Goal: Information Seeking & Learning: Learn about a topic

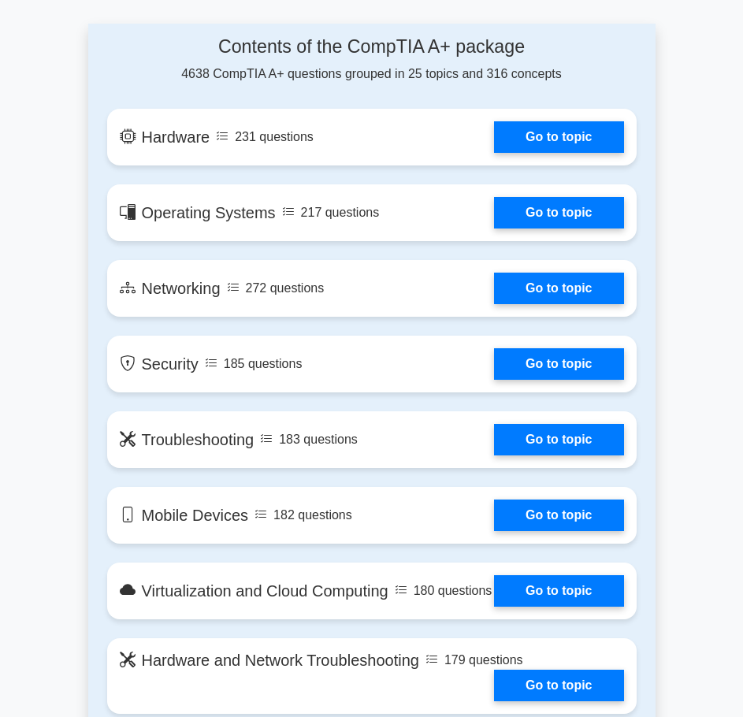
scroll to position [1024, 0]
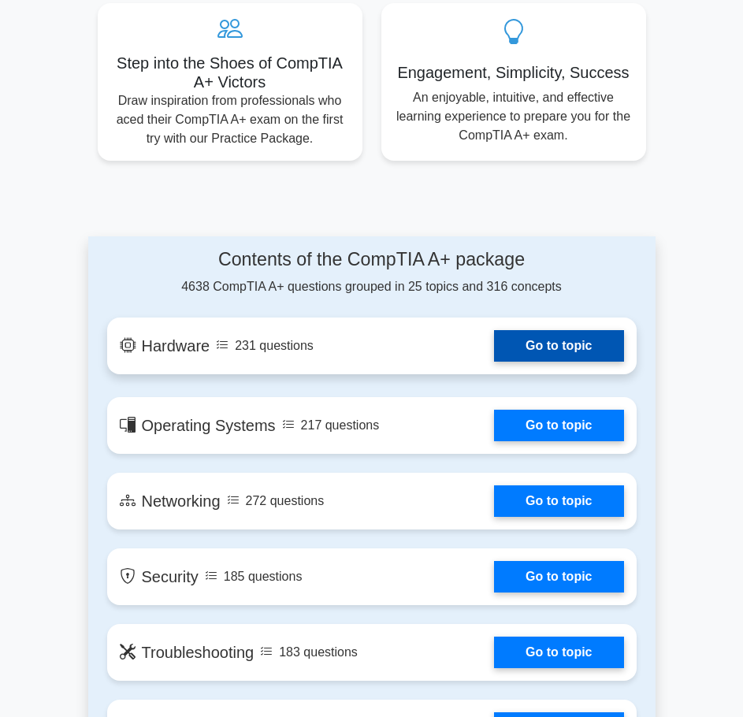
click at [574, 344] on link "Go to topic" at bounding box center [558, 346] width 129 height 32
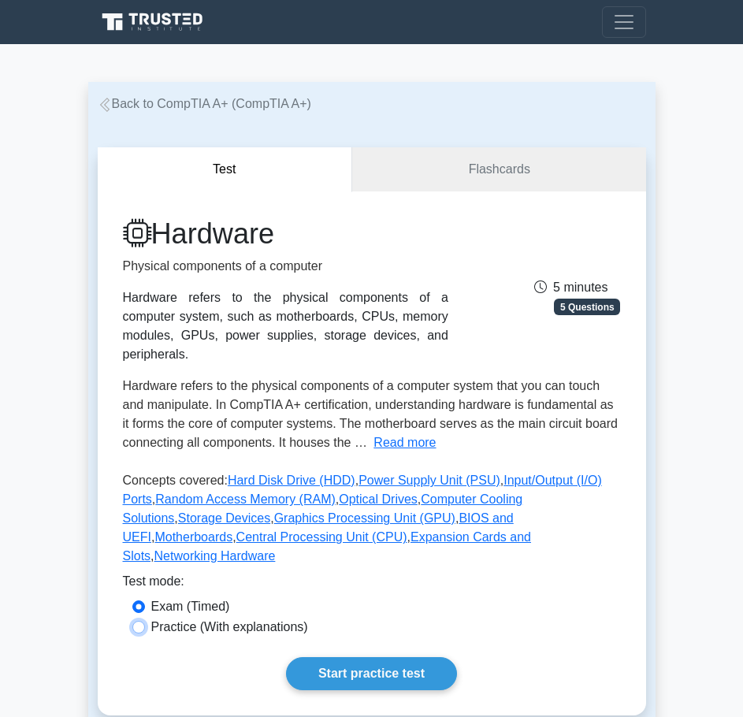
click at [136, 621] on input "Practice (With explanations)" at bounding box center [138, 627] width 13 height 13
radio input "true"
click at [384, 657] on link "Start practice test" at bounding box center [371, 673] width 171 height 33
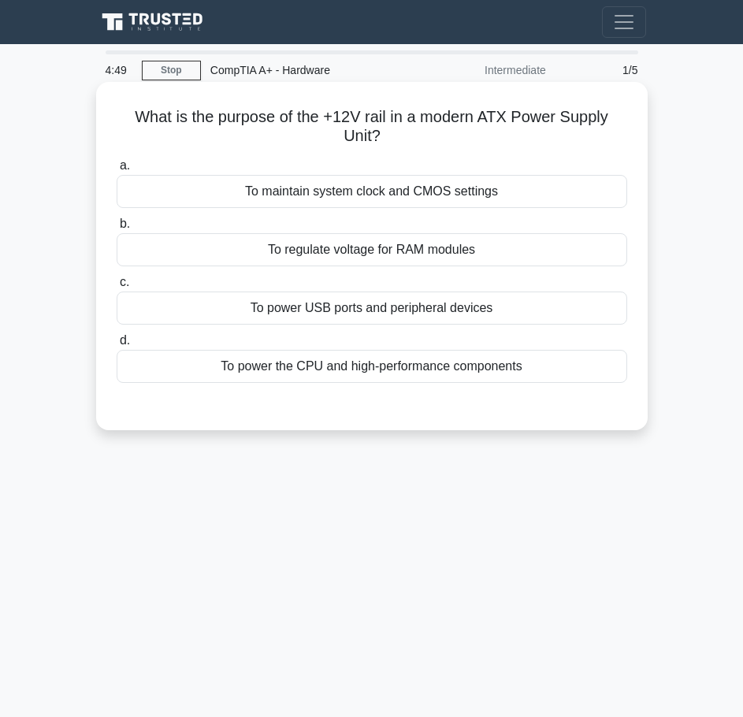
click at [516, 303] on div "To power USB ports and peripheral devices" at bounding box center [372, 308] width 511 height 33
click at [117, 288] on input "c. To power USB ports and peripheral devices" at bounding box center [117, 282] width 0 height 10
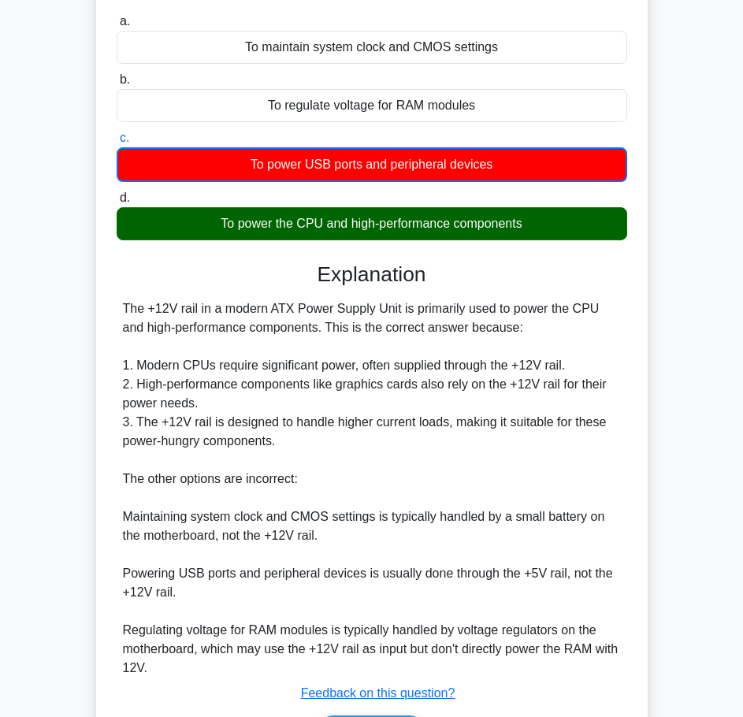
scroll to position [249, 0]
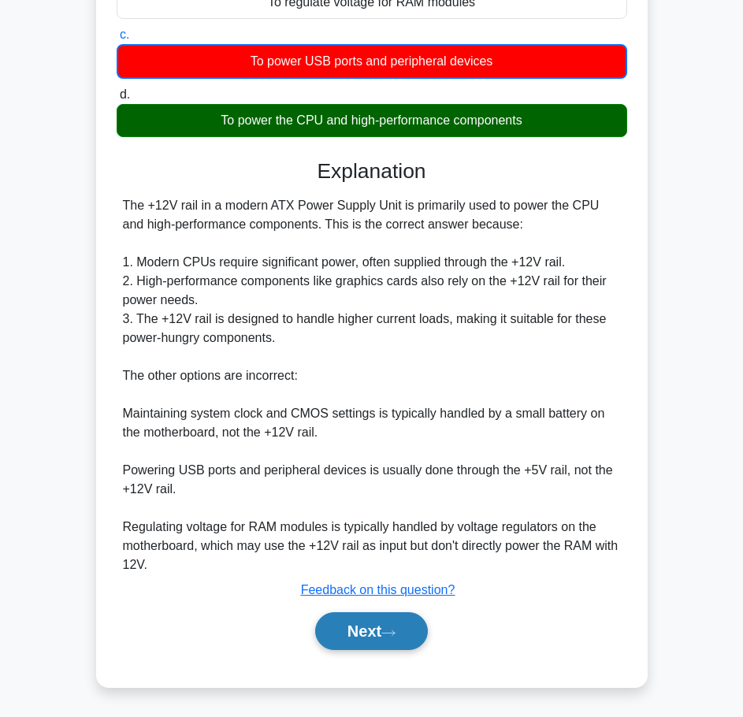
click at [378, 623] on button "Next" at bounding box center [371, 631] width 113 height 38
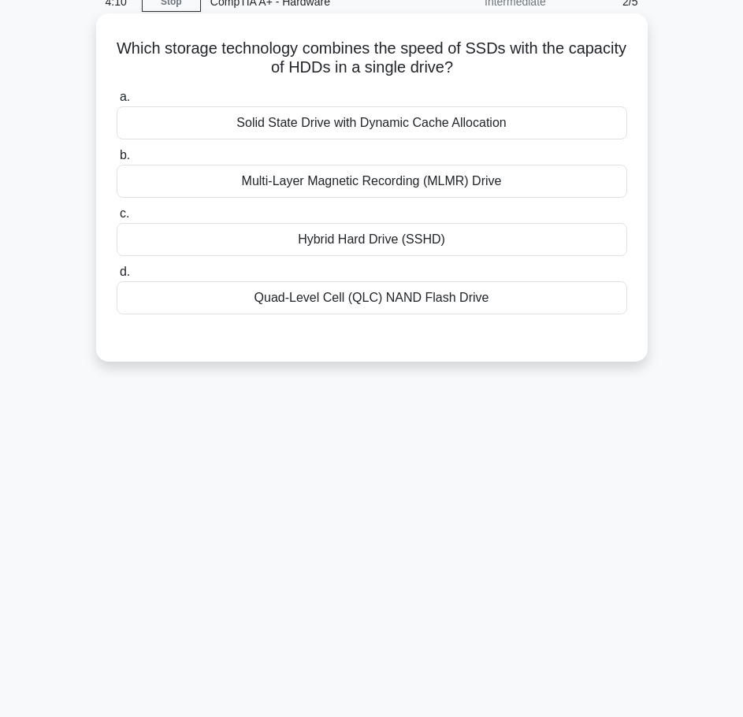
scroll to position [0, 0]
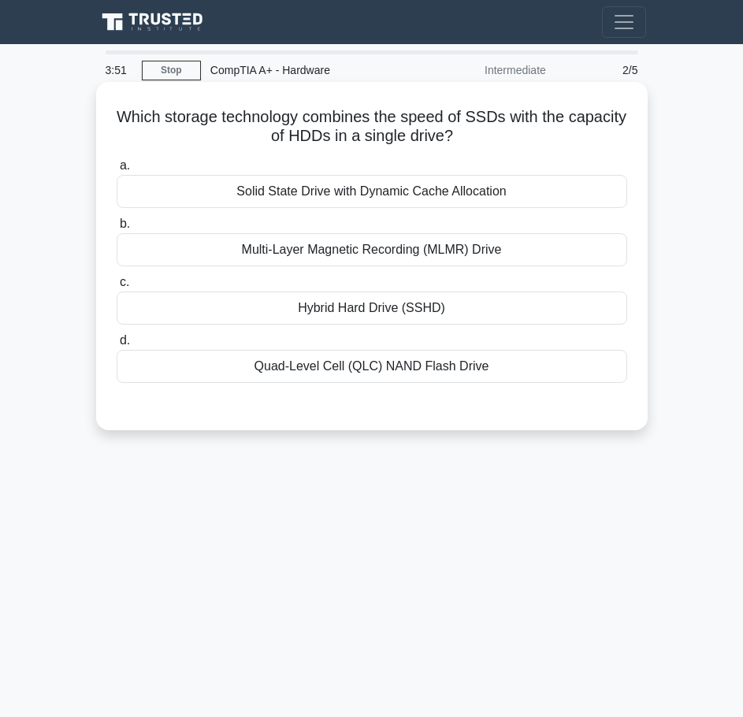
click at [437, 309] on div "Hybrid Hard Drive (SSHD)" at bounding box center [372, 308] width 511 height 33
click at [117, 288] on input "c. Hybrid Hard Drive (SSHD)" at bounding box center [117, 282] width 0 height 10
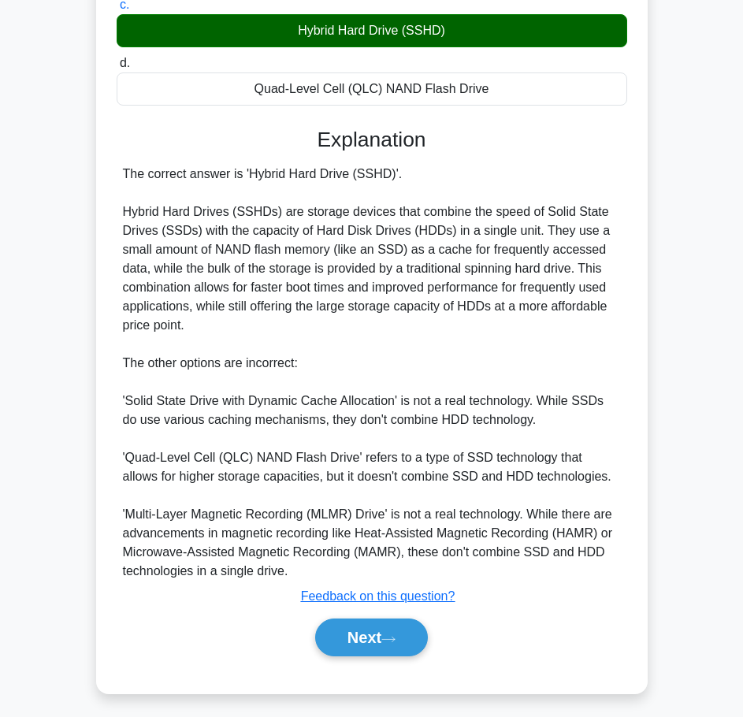
scroll to position [285, 0]
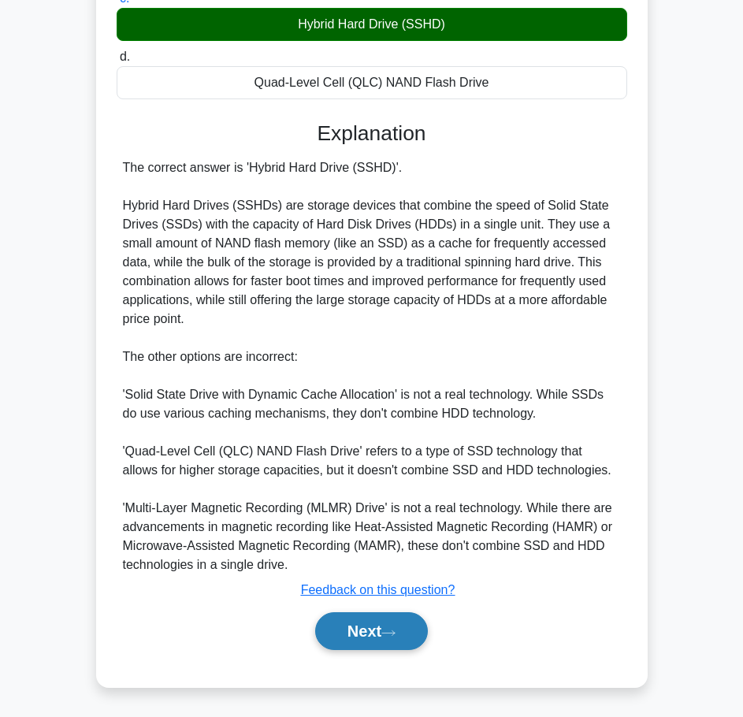
click at [374, 641] on button "Next" at bounding box center [371, 631] width 113 height 38
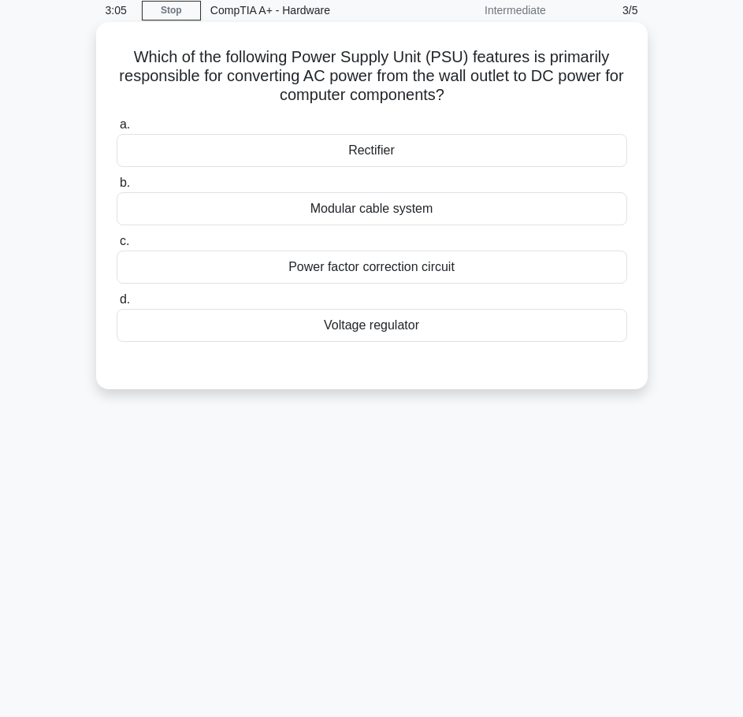
scroll to position [0, 0]
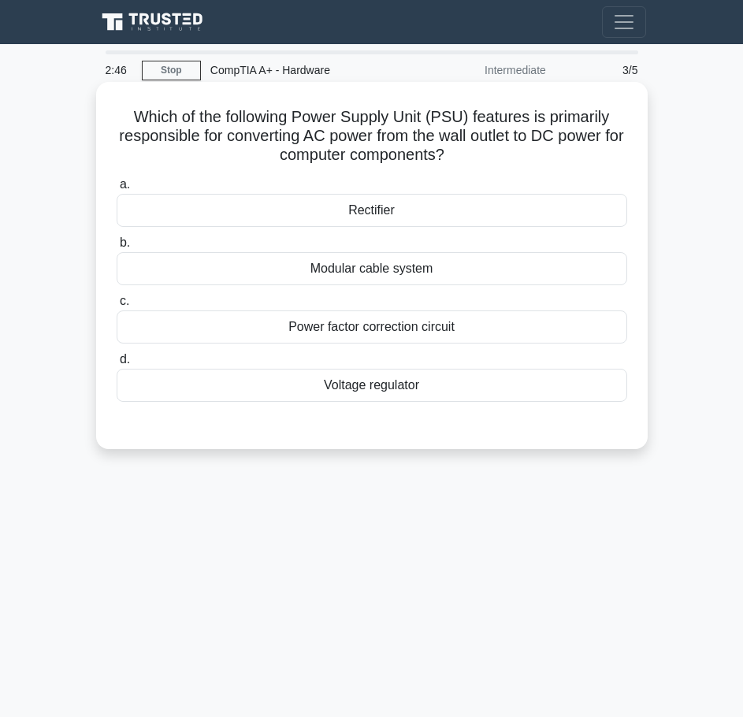
click at [422, 381] on div "Voltage regulator" at bounding box center [372, 385] width 511 height 33
click at [117, 365] on input "d. Voltage regulator" at bounding box center [117, 360] width 0 height 10
